Goal: Task Accomplishment & Management: Manage account settings

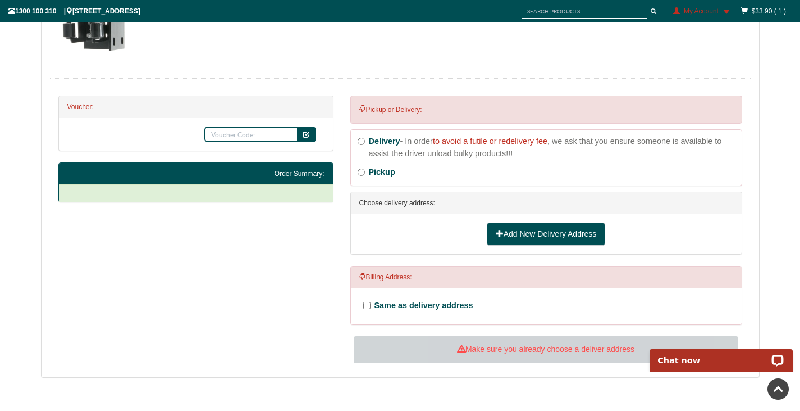
click at [518, 235] on link "Add New Delivery Address" at bounding box center [546, 234] width 119 height 24
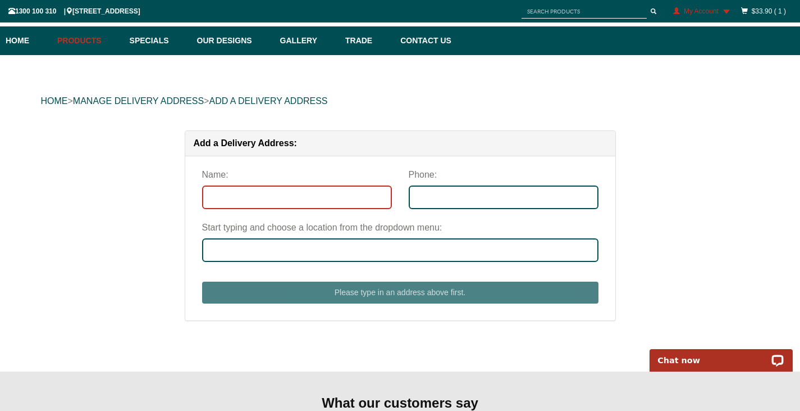
click at [293, 197] on input "Name:" at bounding box center [297, 197] width 190 height 24
type input "Ben"
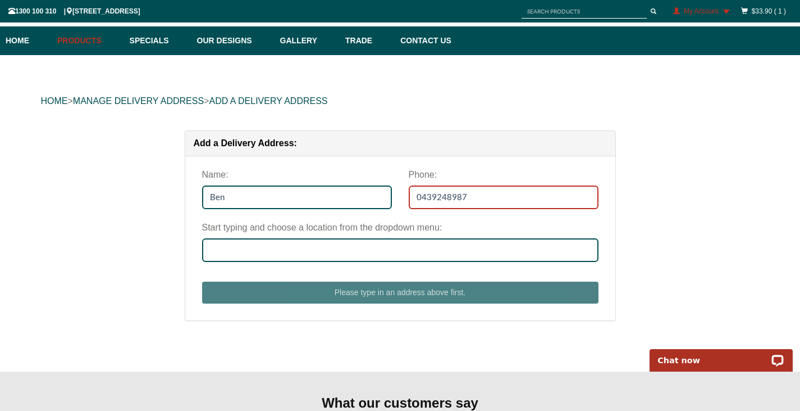
type input "0439248987"
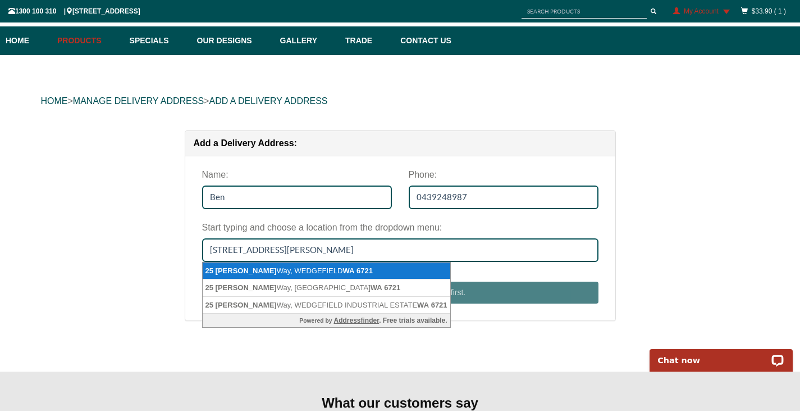
click at [363, 272] on li "25 Harwell Way, WEDGEFIELD WA 6721" at bounding box center [327, 270] width 248 height 17
type input "[STREET_ADDRESS][PERSON_NAME]"
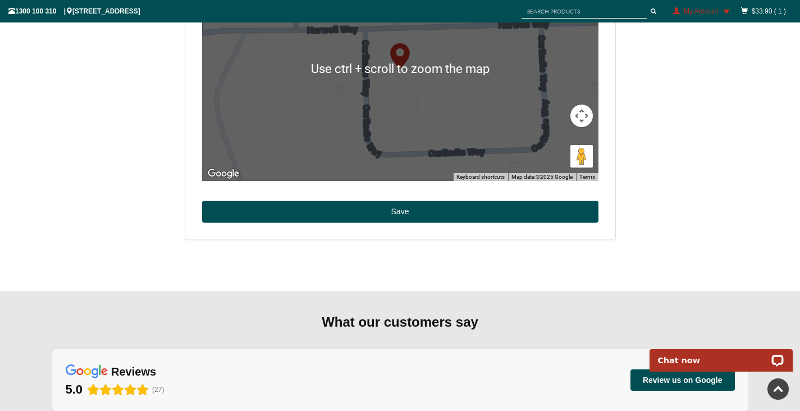
scroll to position [467, 0]
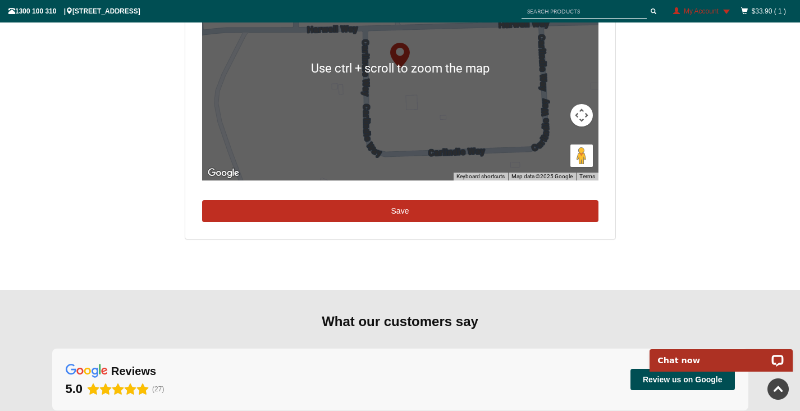
click at [383, 206] on button "Save" at bounding box center [400, 211] width 397 height 22
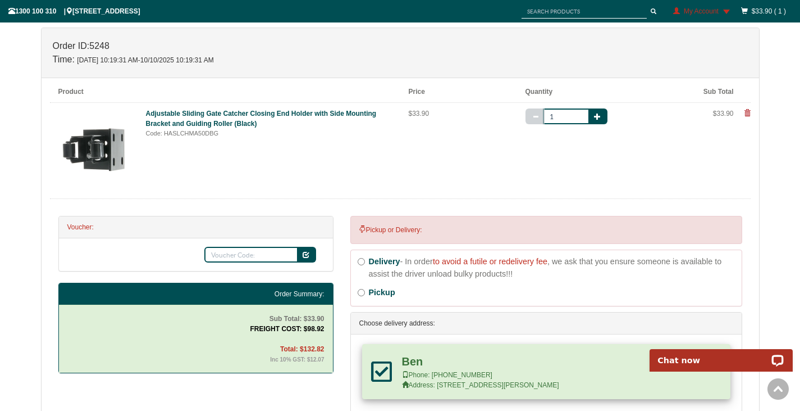
scroll to position [183, 0]
